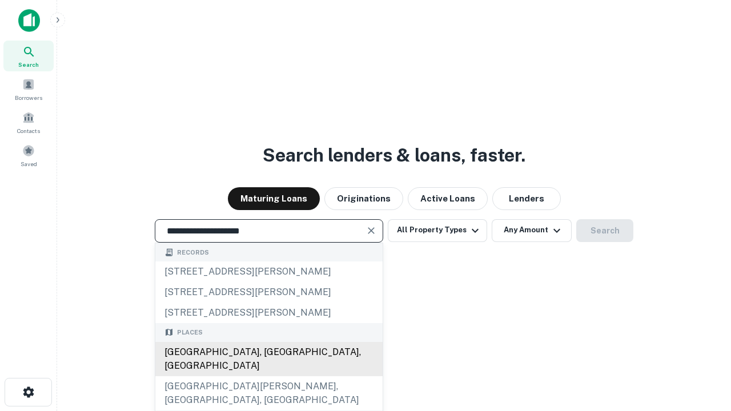
click at [269, 377] on div "[GEOGRAPHIC_DATA], [GEOGRAPHIC_DATA], [GEOGRAPHIC_DATA]" at bounding box center [268, 359] width 227 height 34
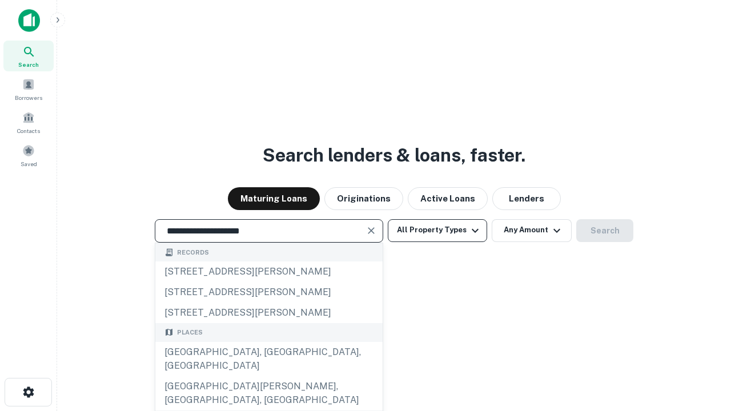
type input "**********"
click at [438, 230] on button "All Property Types" at bounding box center [437, 230] width 99 height 23
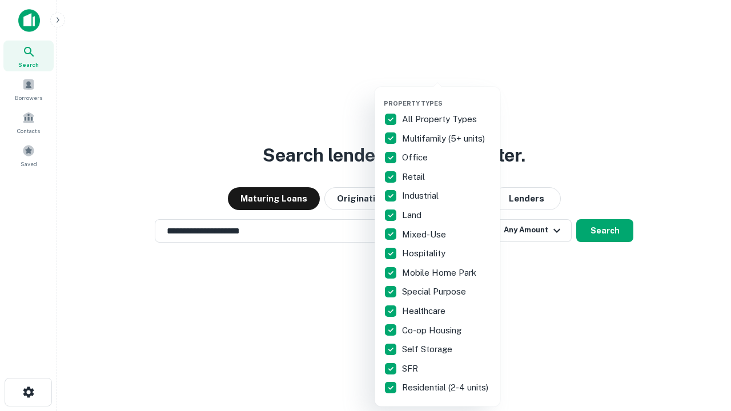
click at [447, 96] on button "button" at bounding box center [447, 96] width 126 height 1
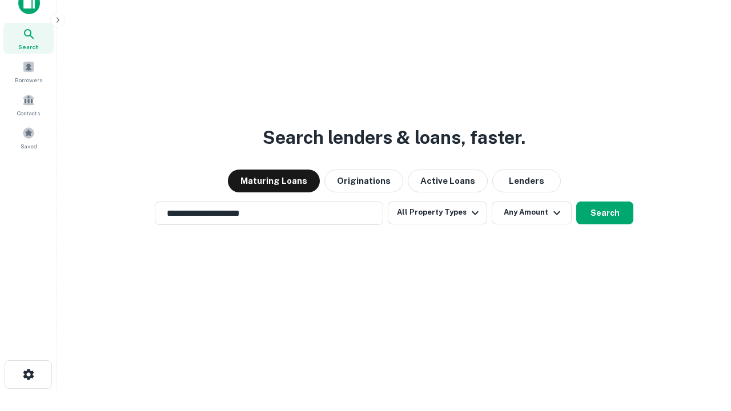
scroll to position [7, 138]
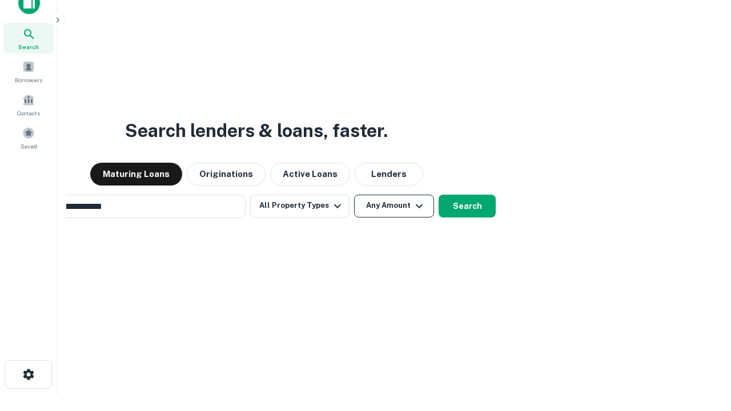
click at [354, 195] on button "Any Amount" at bounding box center [394, 206] width 80 height 23
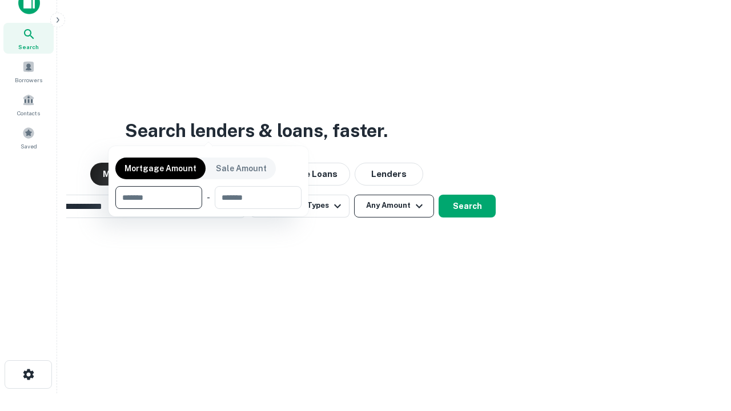
scroll to position [18, 0]
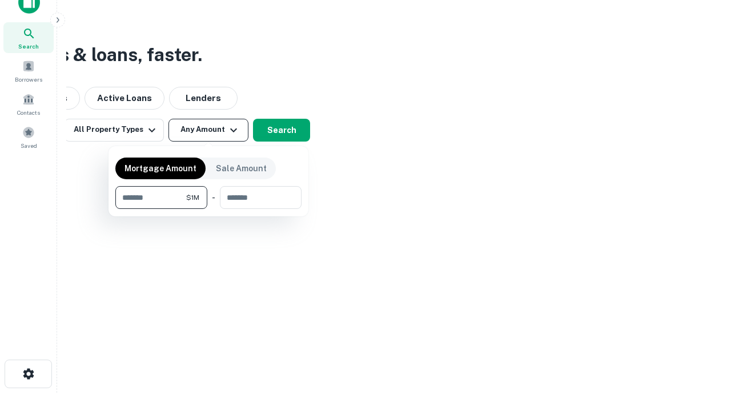
type input "*******"
click at [209, 209] on button "button" at bounding box center [208, 209] width 186 height 1
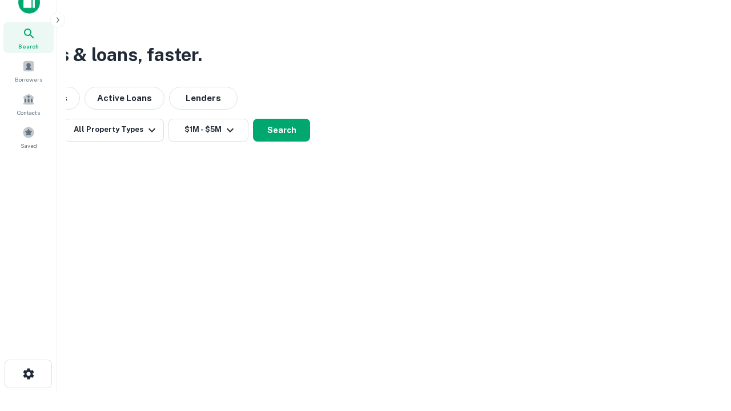
scroll to position [7, 211]
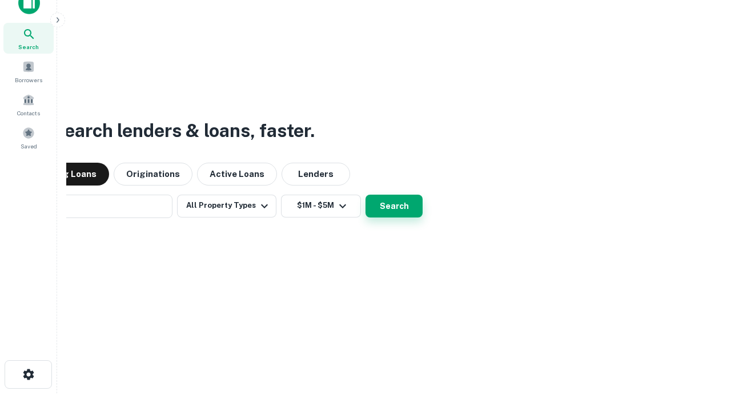
click at [366, 195] on button "Search" at bounding box center [394, 206] width 57 height 23
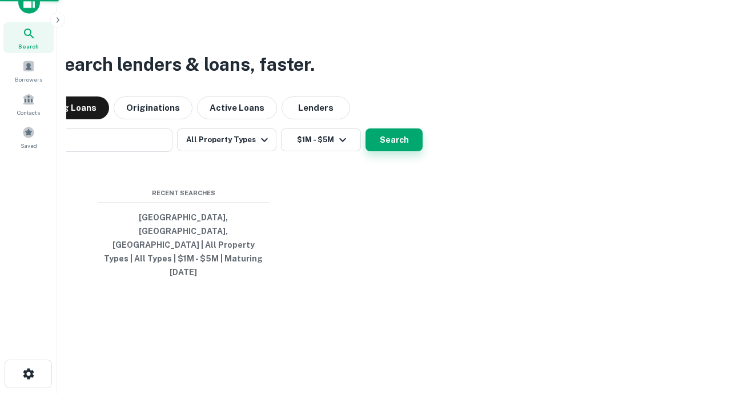
scroll to position [30, 323]
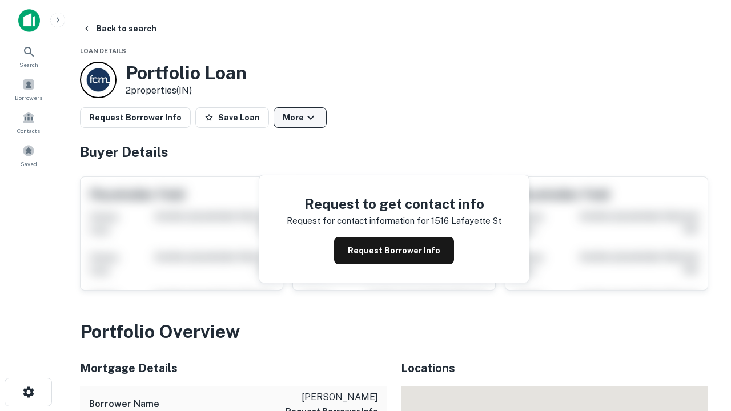
click at [300, 118] on button "More" at bounding box center [300, 117] width 53 height 21
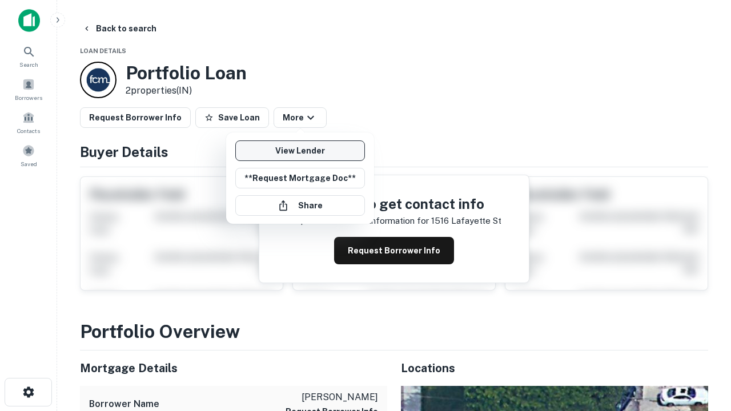
click at [300, 151] on link "View Lender" at bounding box center [300, 151] width 130 height 21
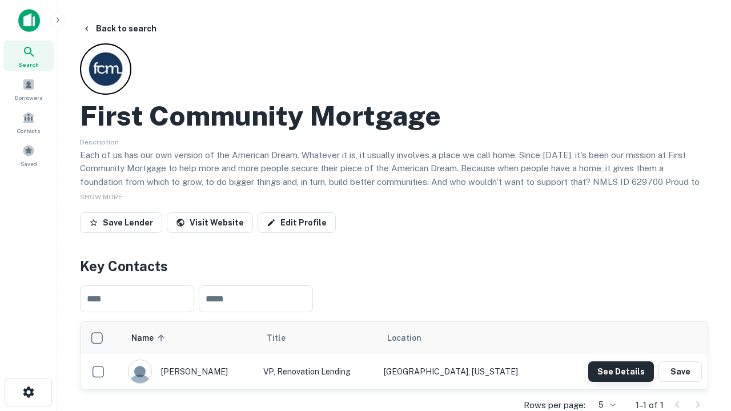
click at [621, 371] on button "See Details" at bounding box center [622, 372] width 66 height 21
